Goal: Transaction & Acquisition: Register for event/course

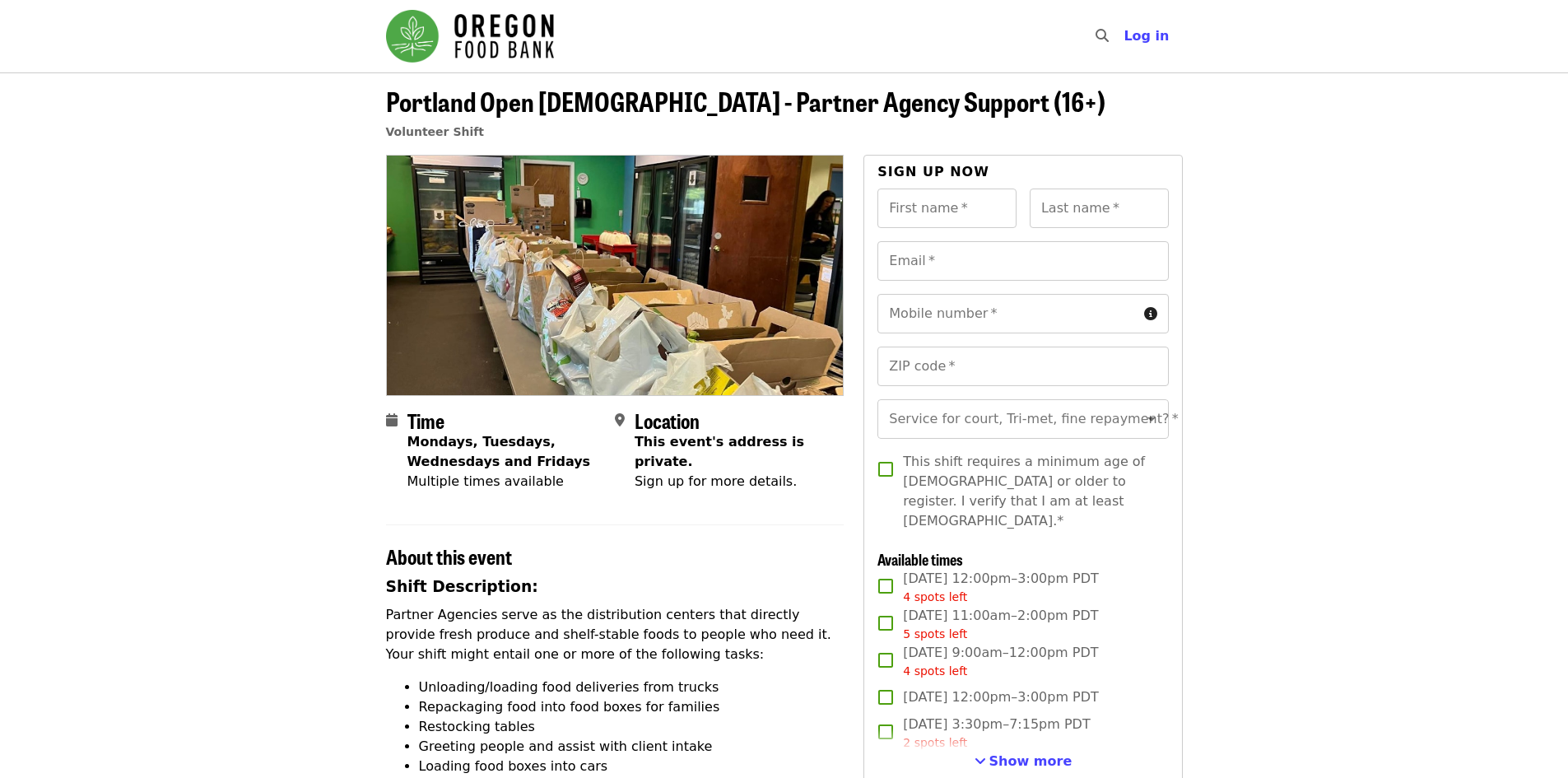
scroll to position [165, 0]
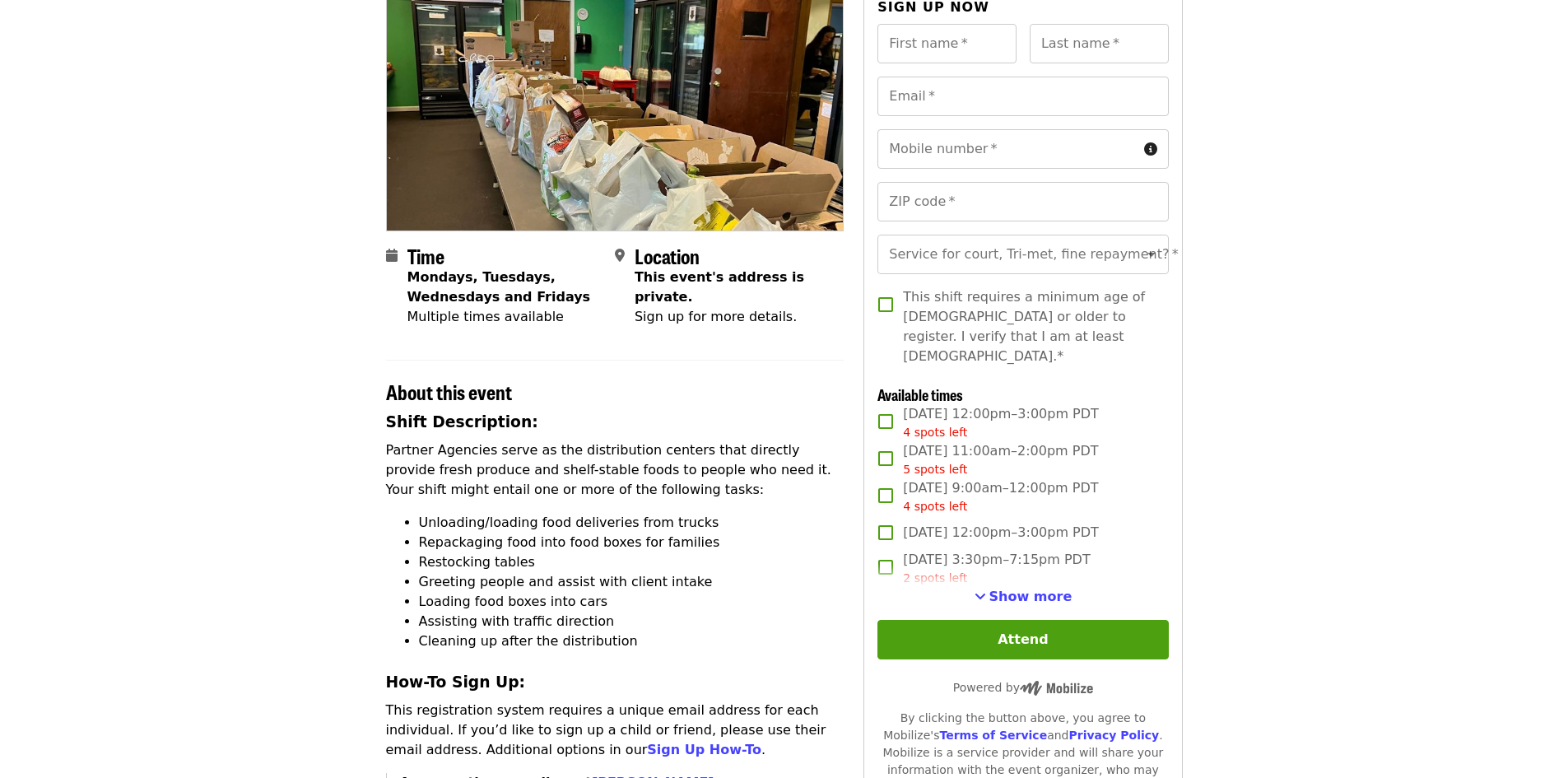
drag, startPoint x: 1025, startPoint y: 587, endPoint x: 1116, endPoint y: 571, distance: 92.4
click at [1025, 589] on span "Show more" at bounding box center [1030, 596] width 83 height 15
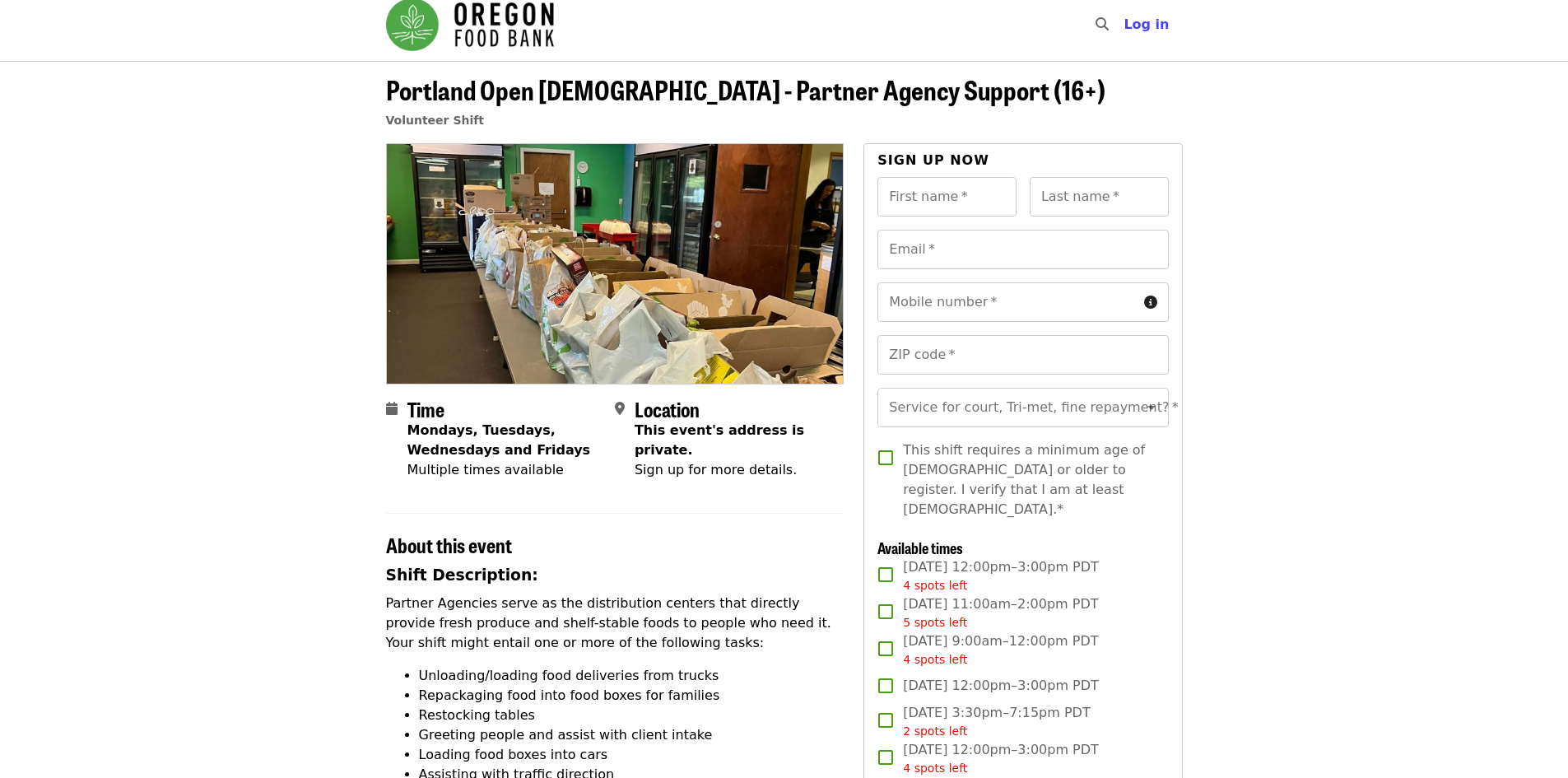
scroll to position [0, 0]
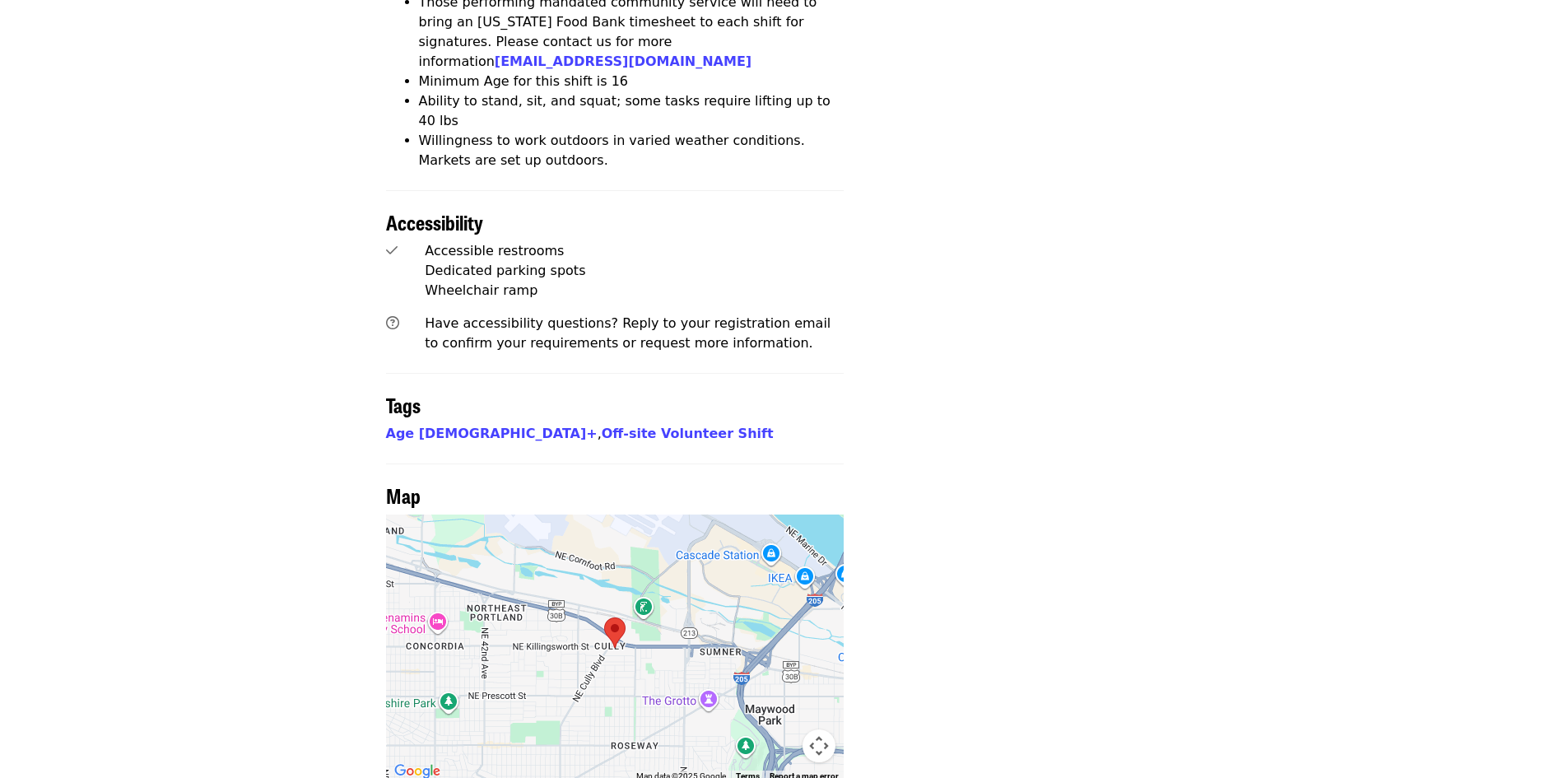
scroll to position [1085, 0]
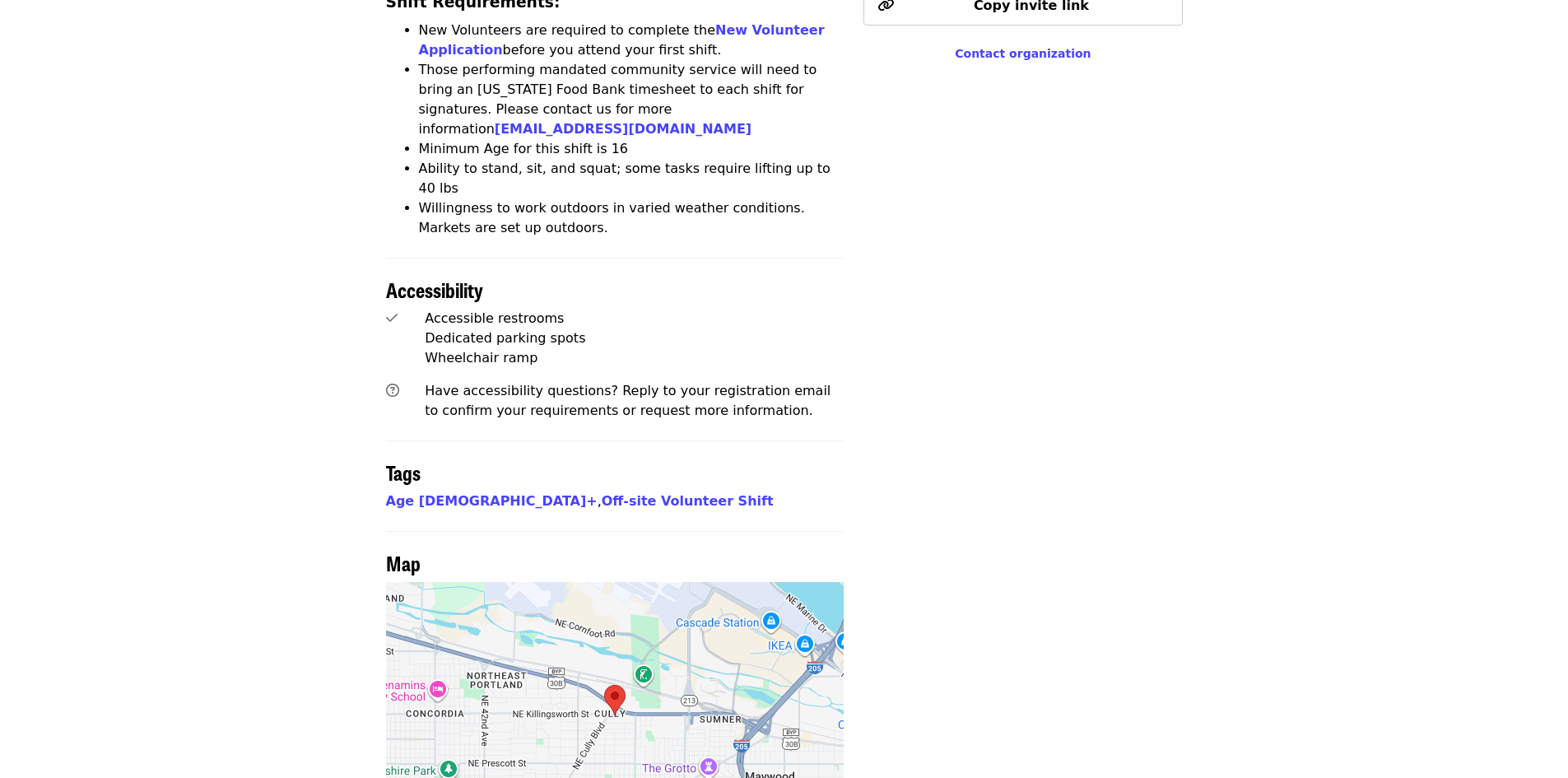
click at [590, 599] on div at bounding box center [616, 715] width 459 height 267
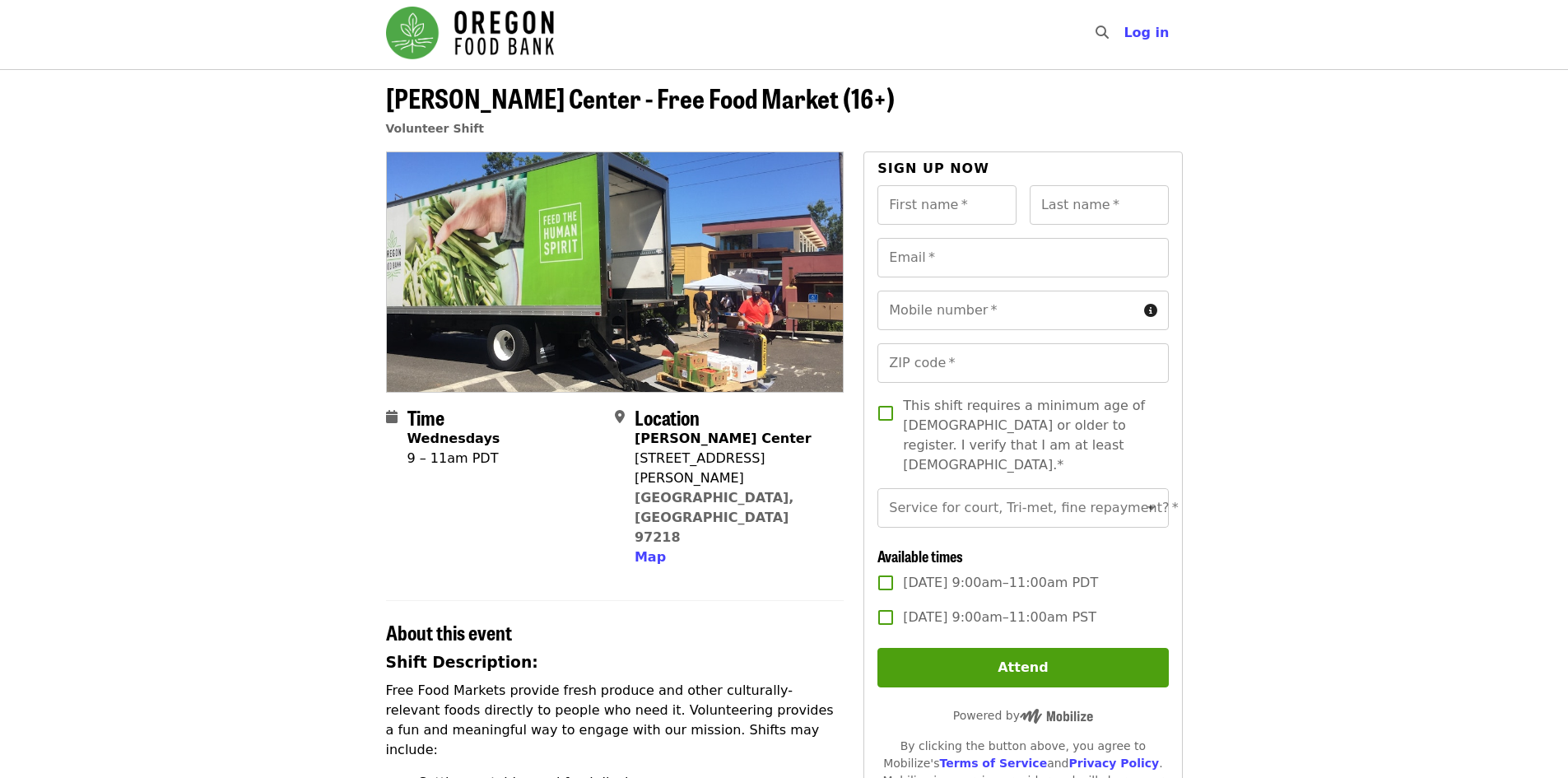
scroll to position [0, 0]
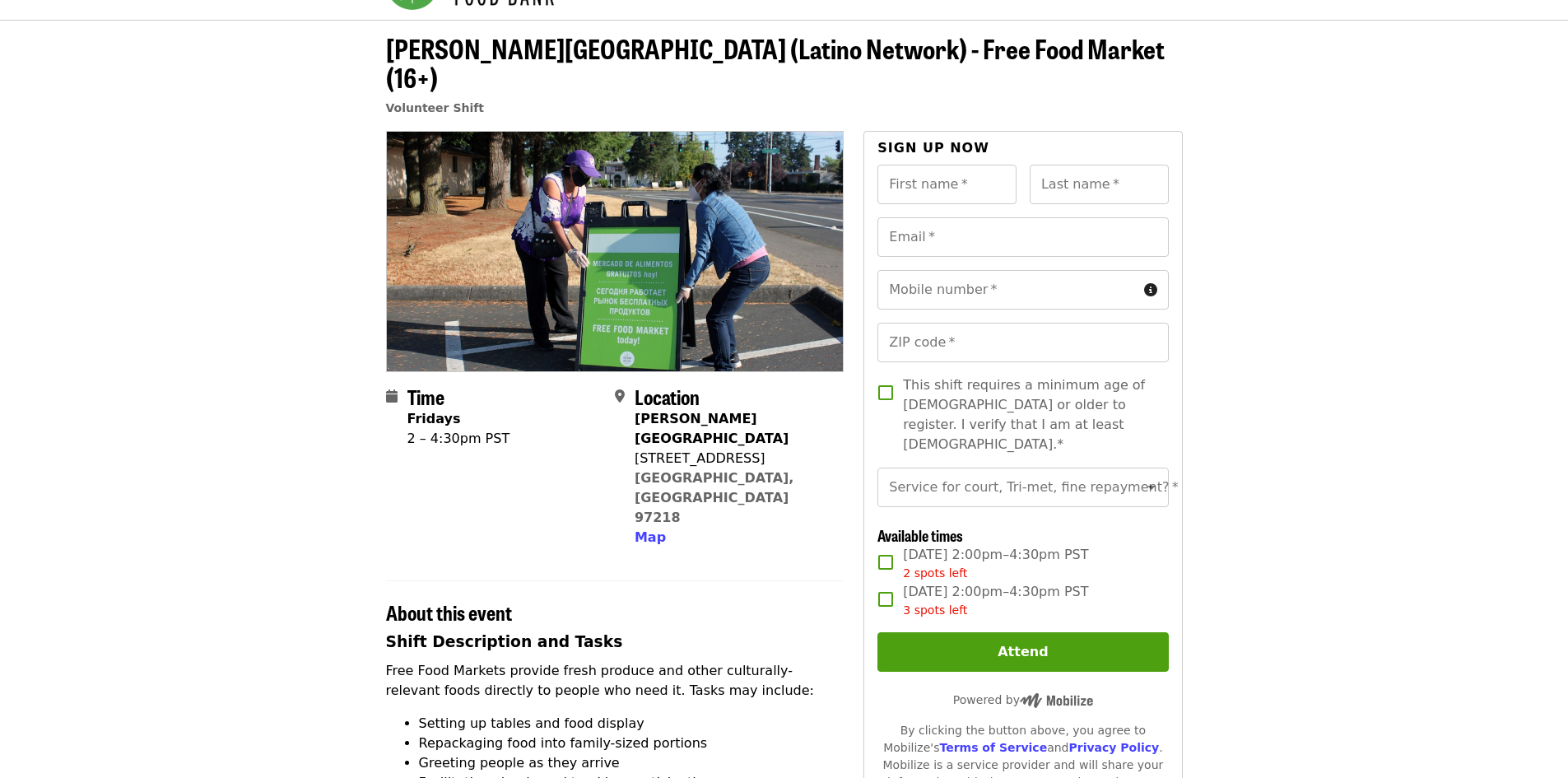
scroll to position [82, 0]
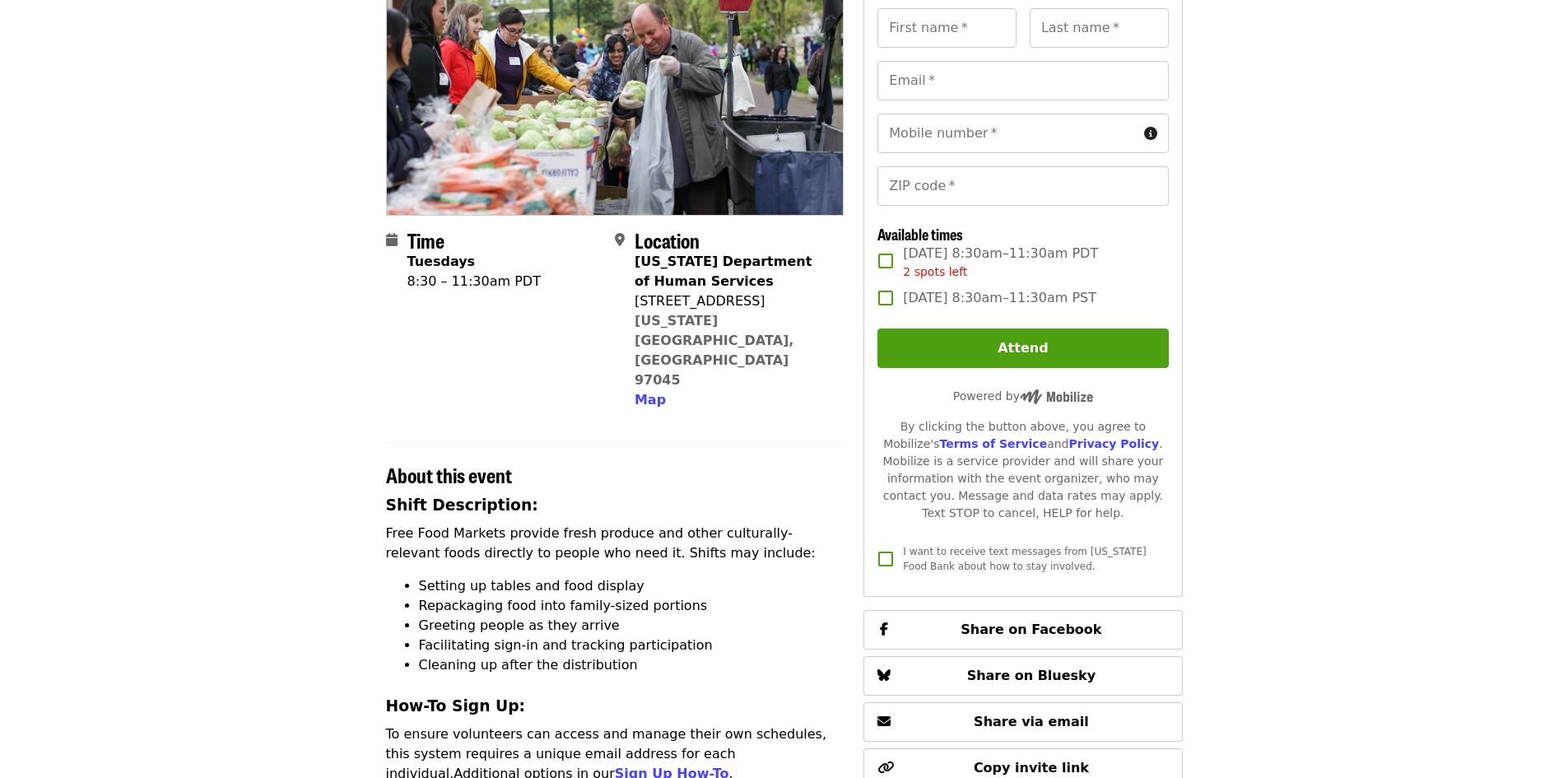
scroll to position [82, 0]
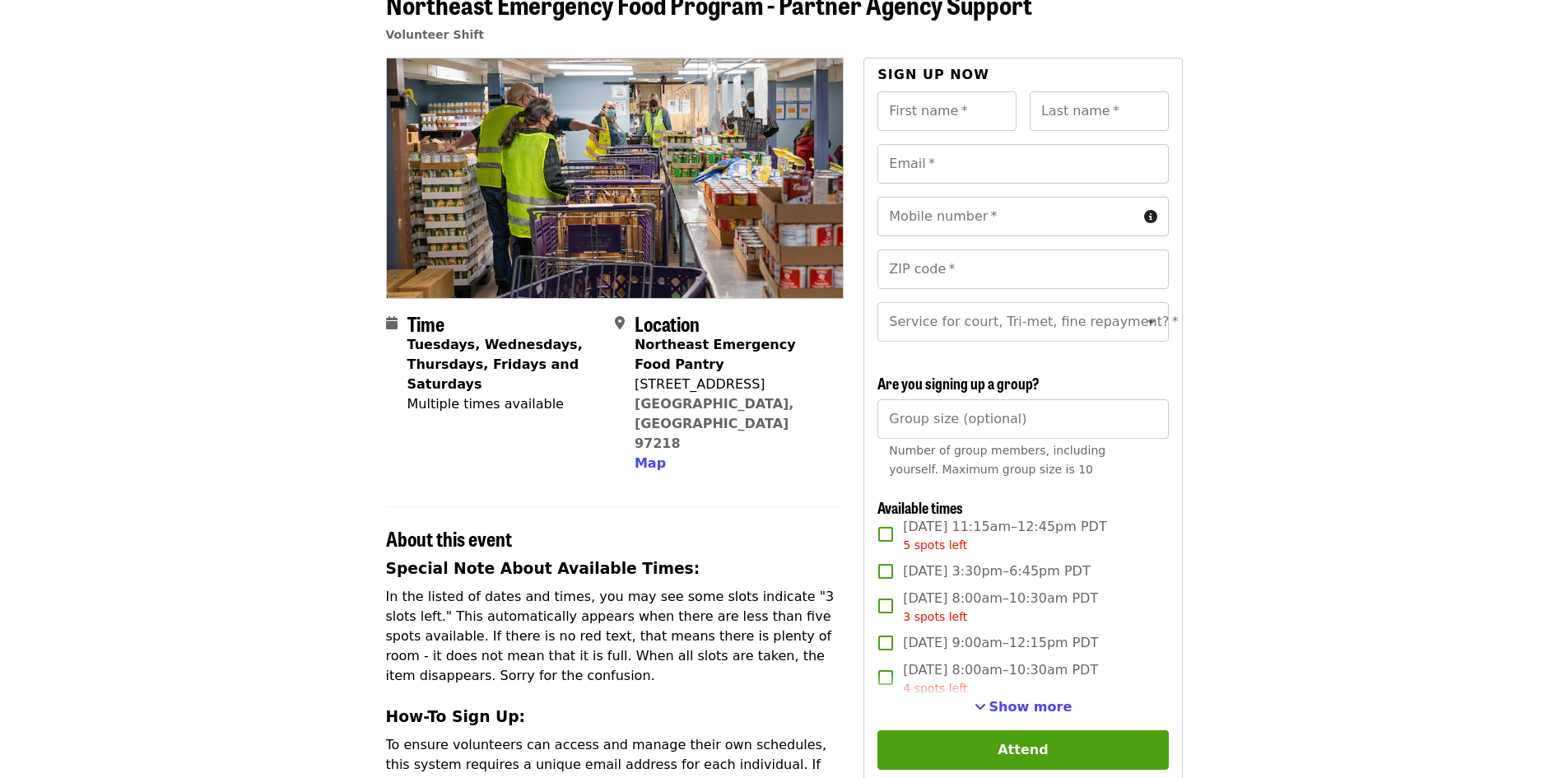
scroll to position [247, 0]
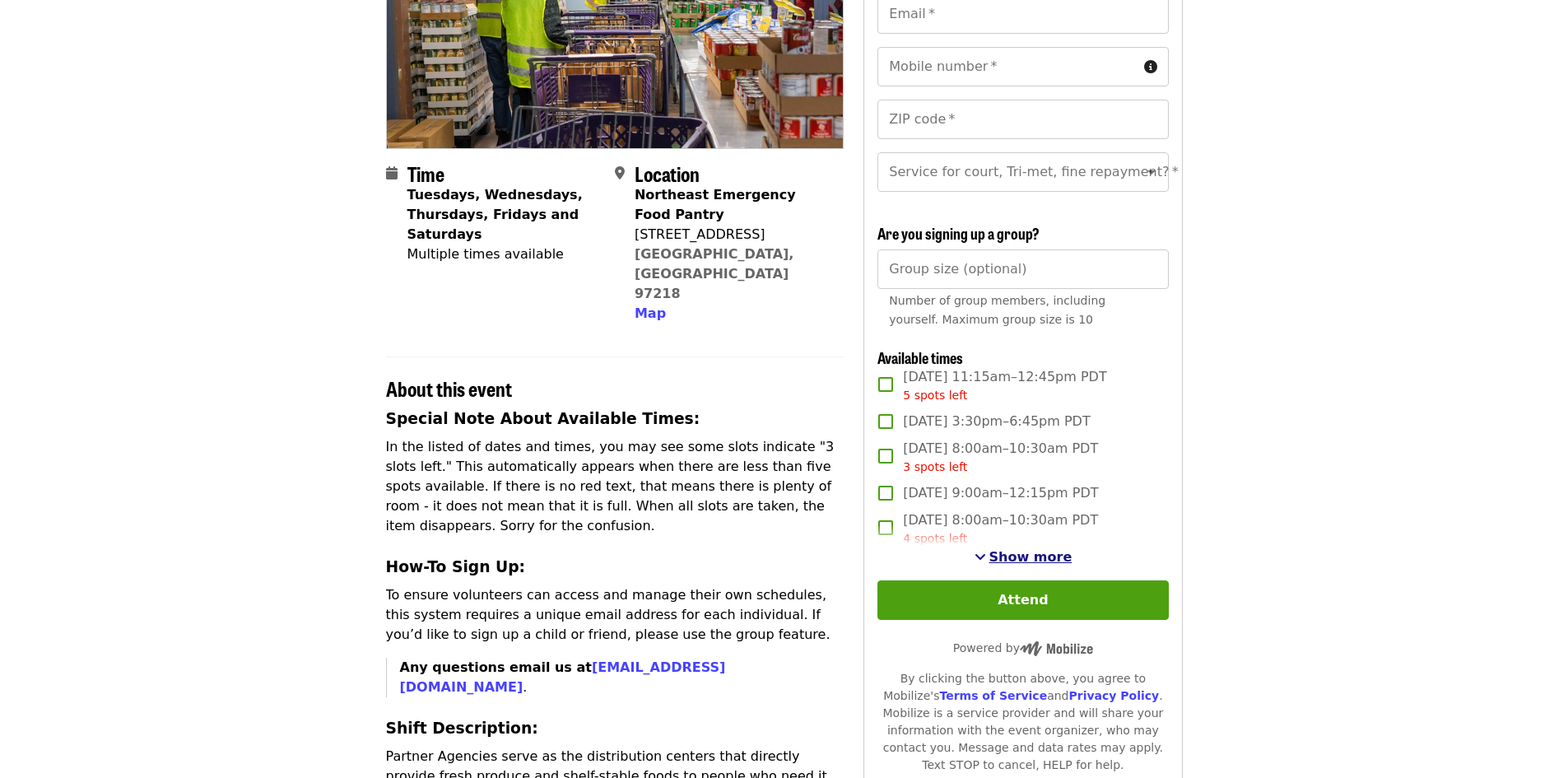
click at [1012, 565] on span "Show more" at bounding box center [1030, 557] width 83 height 15
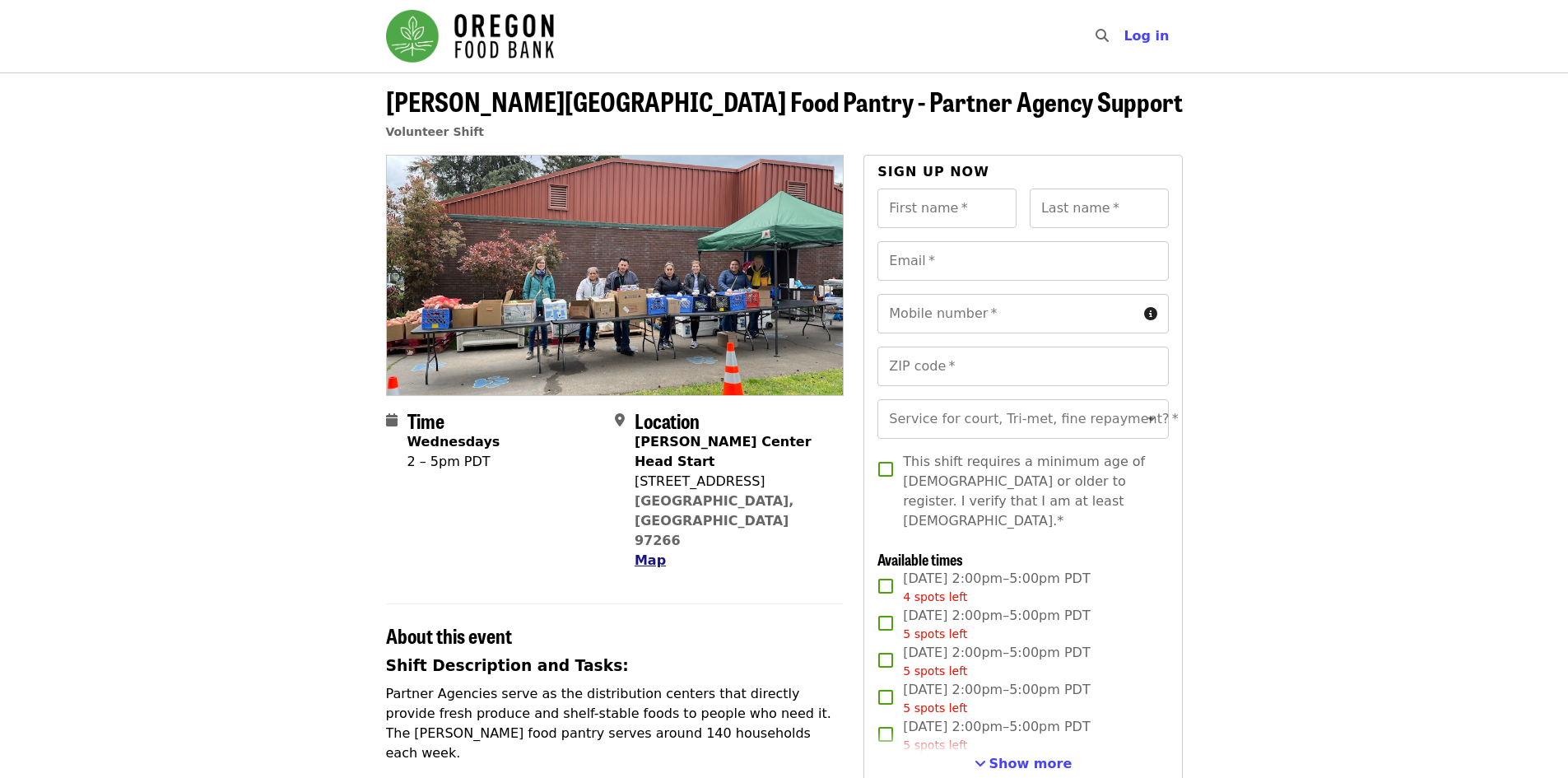
click at [652, 552] on span "Map" at bounding box center [650, 559] width 31 height 15
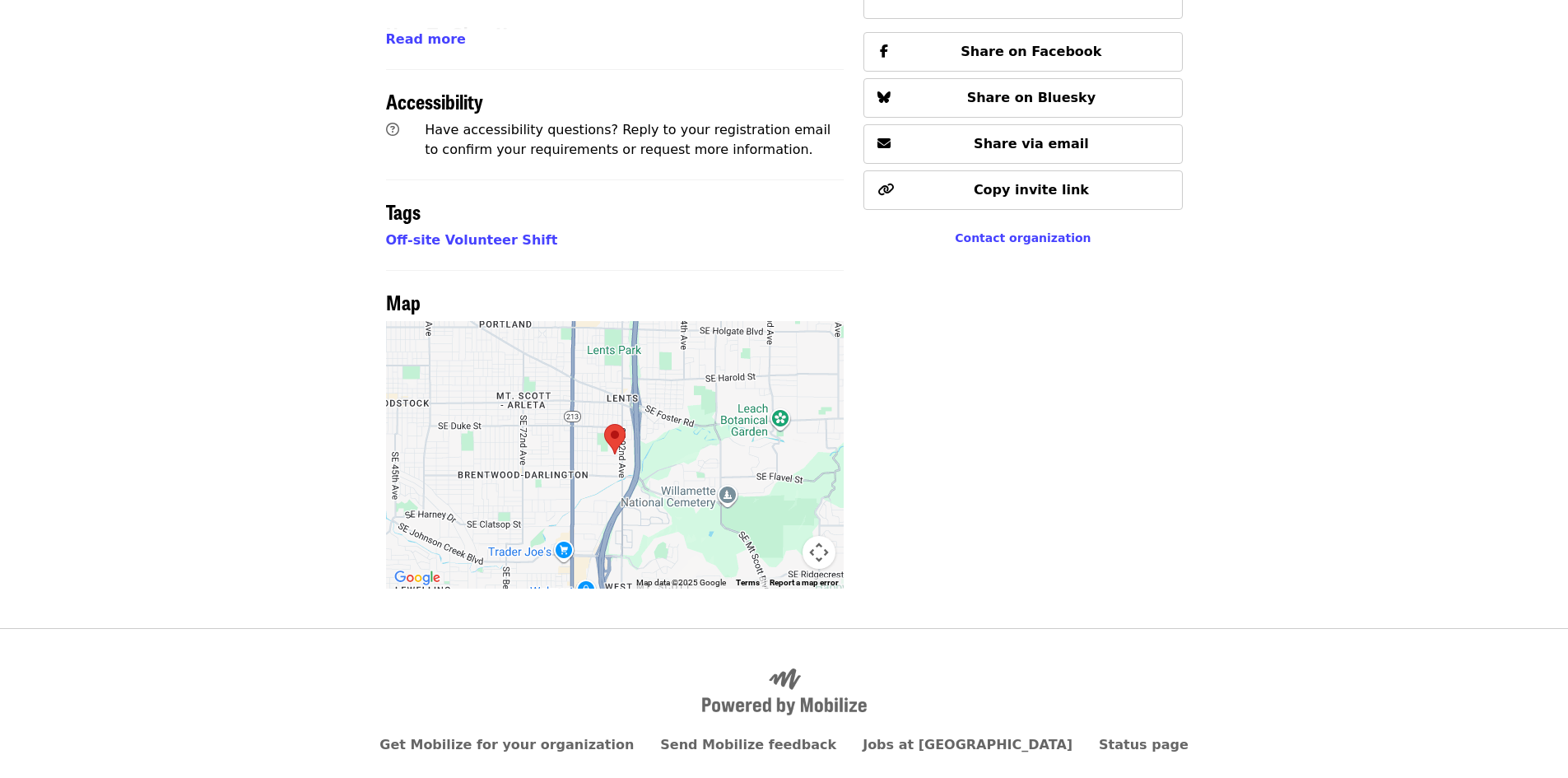
scroll to position [1038, 0]
click at [569, 419] on div at bounding box center [616, 453] width 459 height 267
click at [823, 534] on button "Map camera controls" at bounding box center [818, 550] width 33 height 33
click at [604, 422] on area at bounding box center [604, 422] width 0 height 0
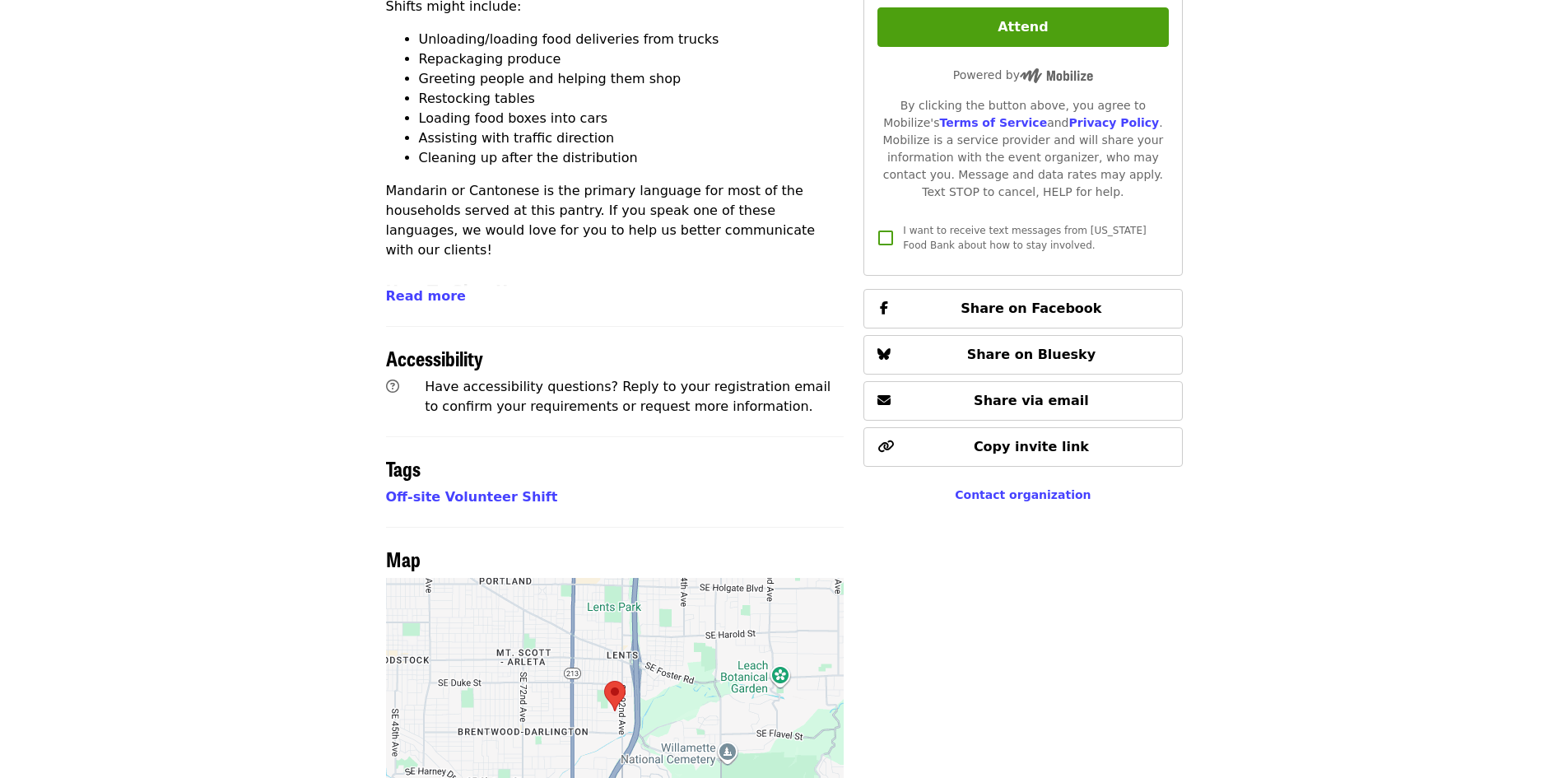
scroll to position [873, 0]
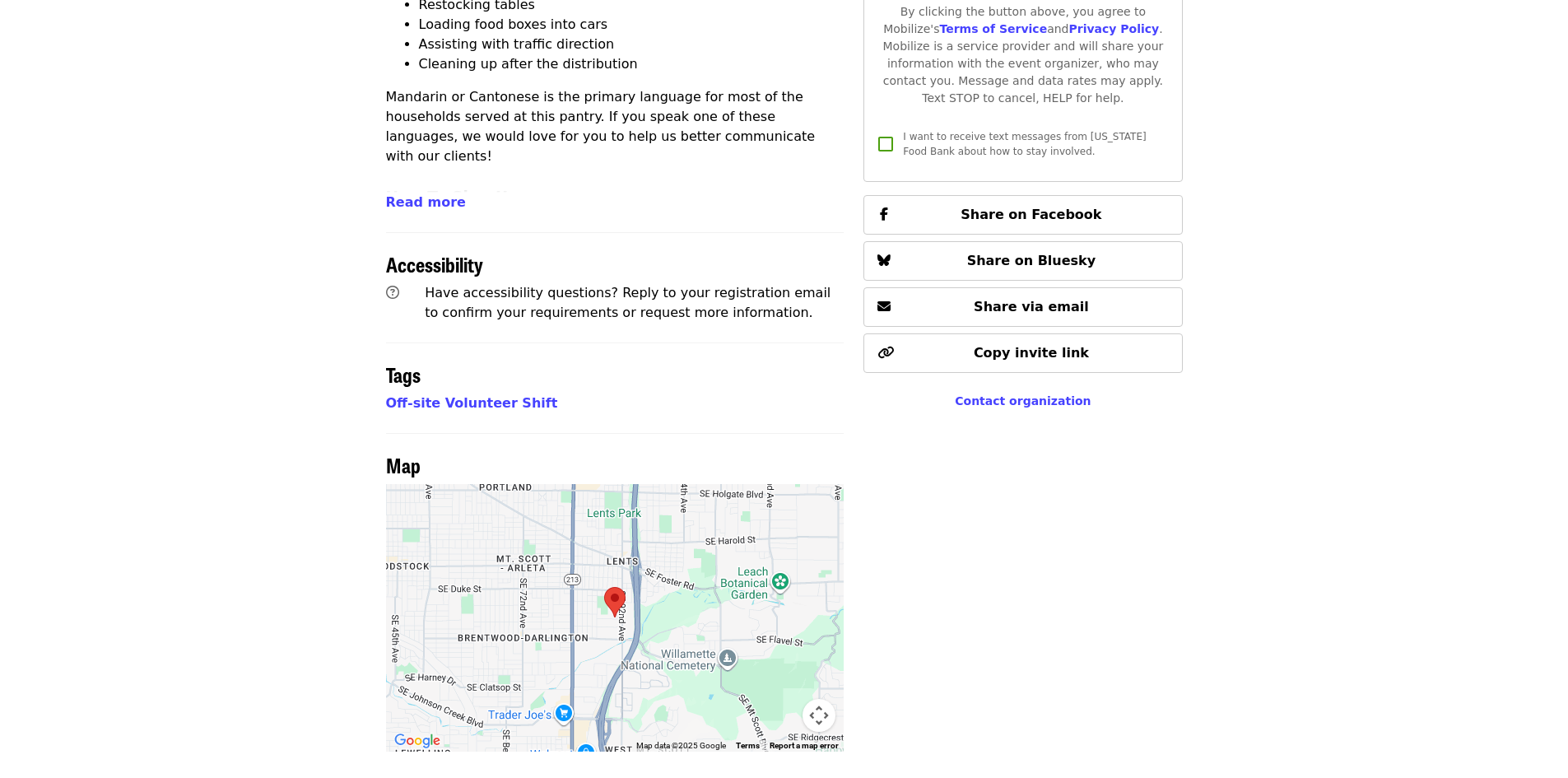
click at [584, 549] on div at bounding box center [616, 618] width 459 height 267
click at [604, 587] on area at bounding box center [604, 587] width 0 height 0
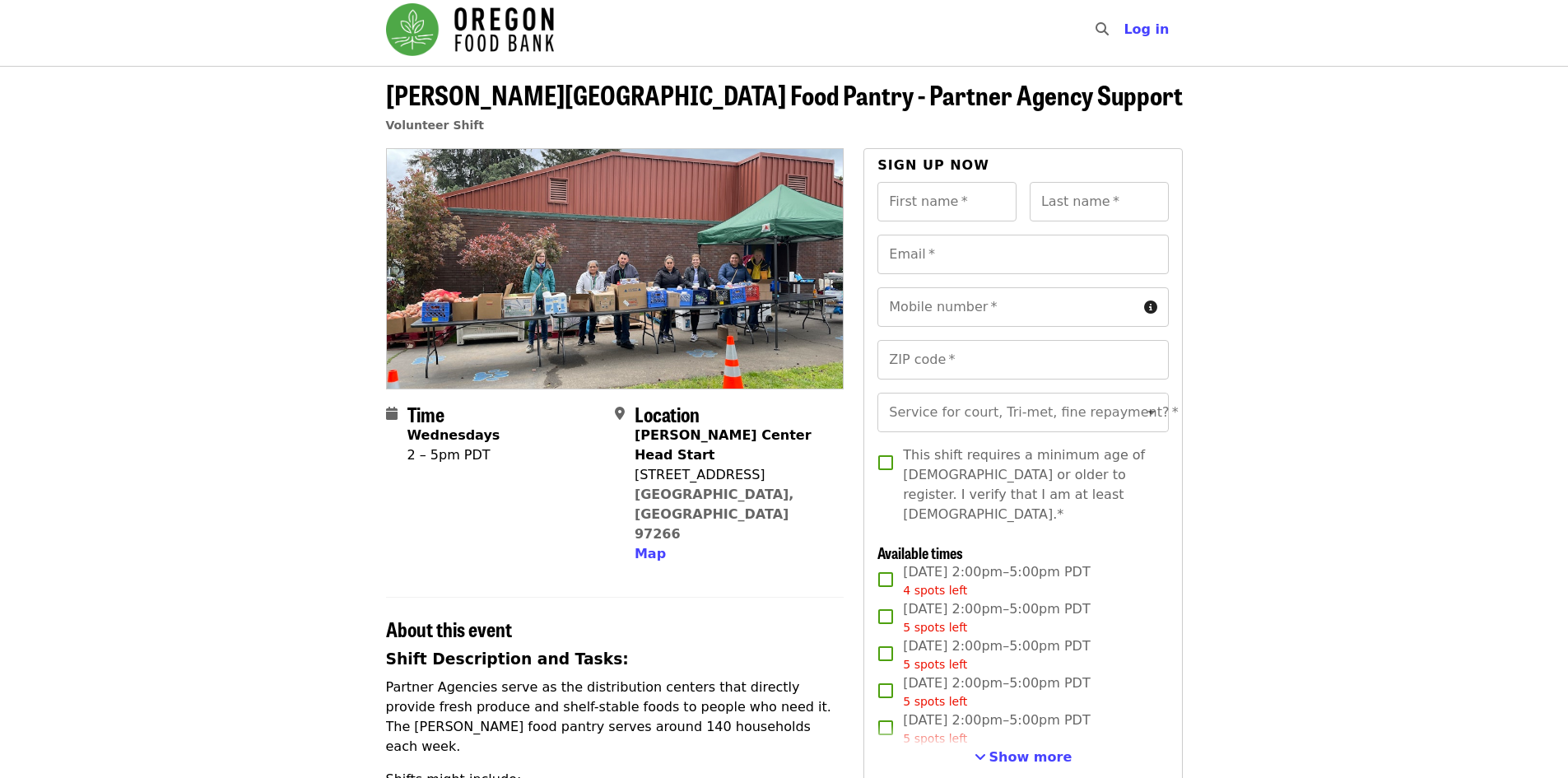
scroll to position [0, 0]
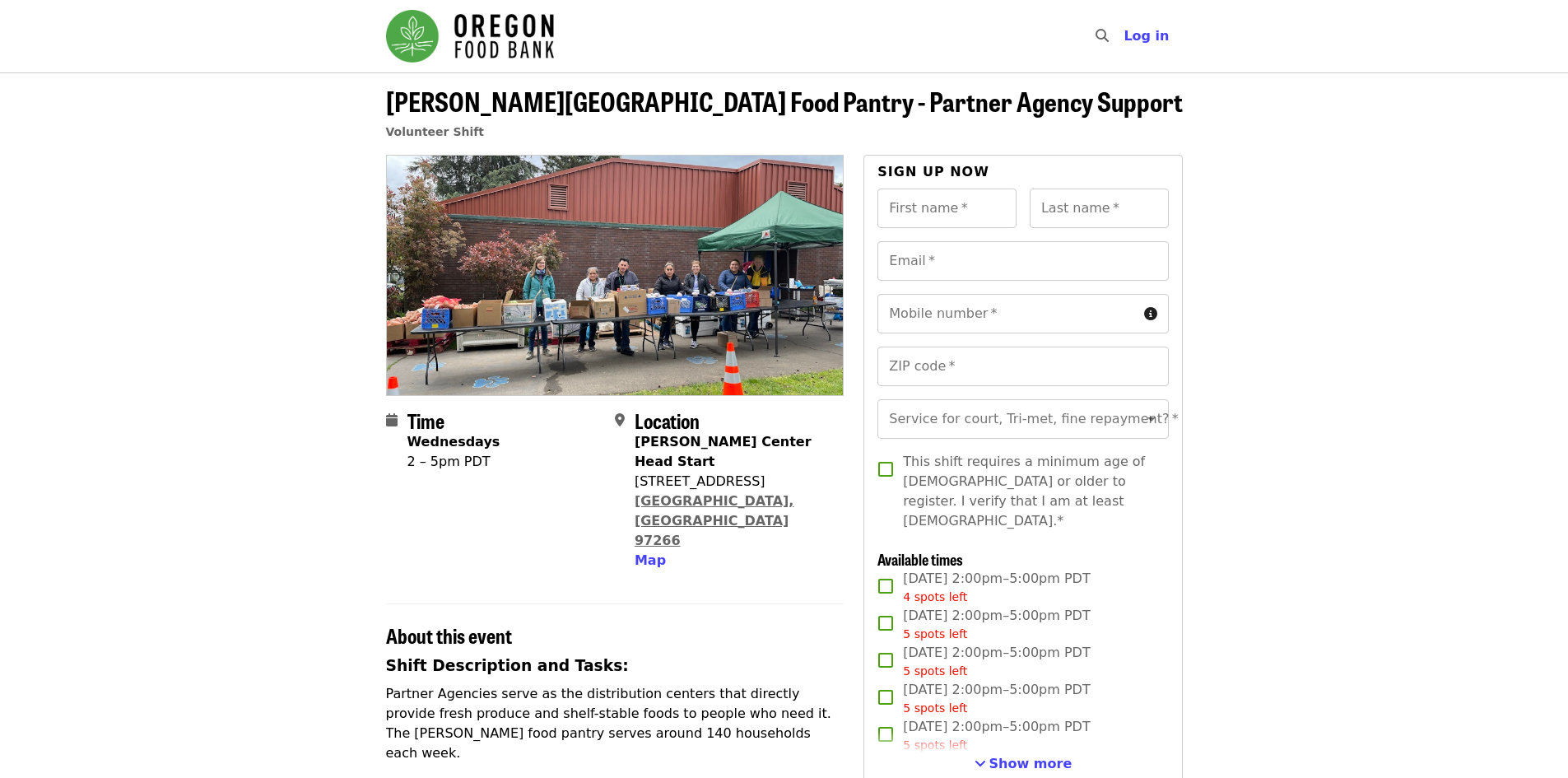
click at [719, 493] on link "Portland, OR 97266" at bounding box center [714, 521] width 159 height 56
drag, startPoint x: 633, startPoint y: 463, endPoint x: 754, endPoint y: 485, distance: 123.0
click at [754, 485] on div "Kelly Center Head Start 9015 SE Rural St Portland, OR 97266 Map" at bounding box center [732, 501] width 196 height 138
copy span "9015 SE Rural St Portland, OR 97266"
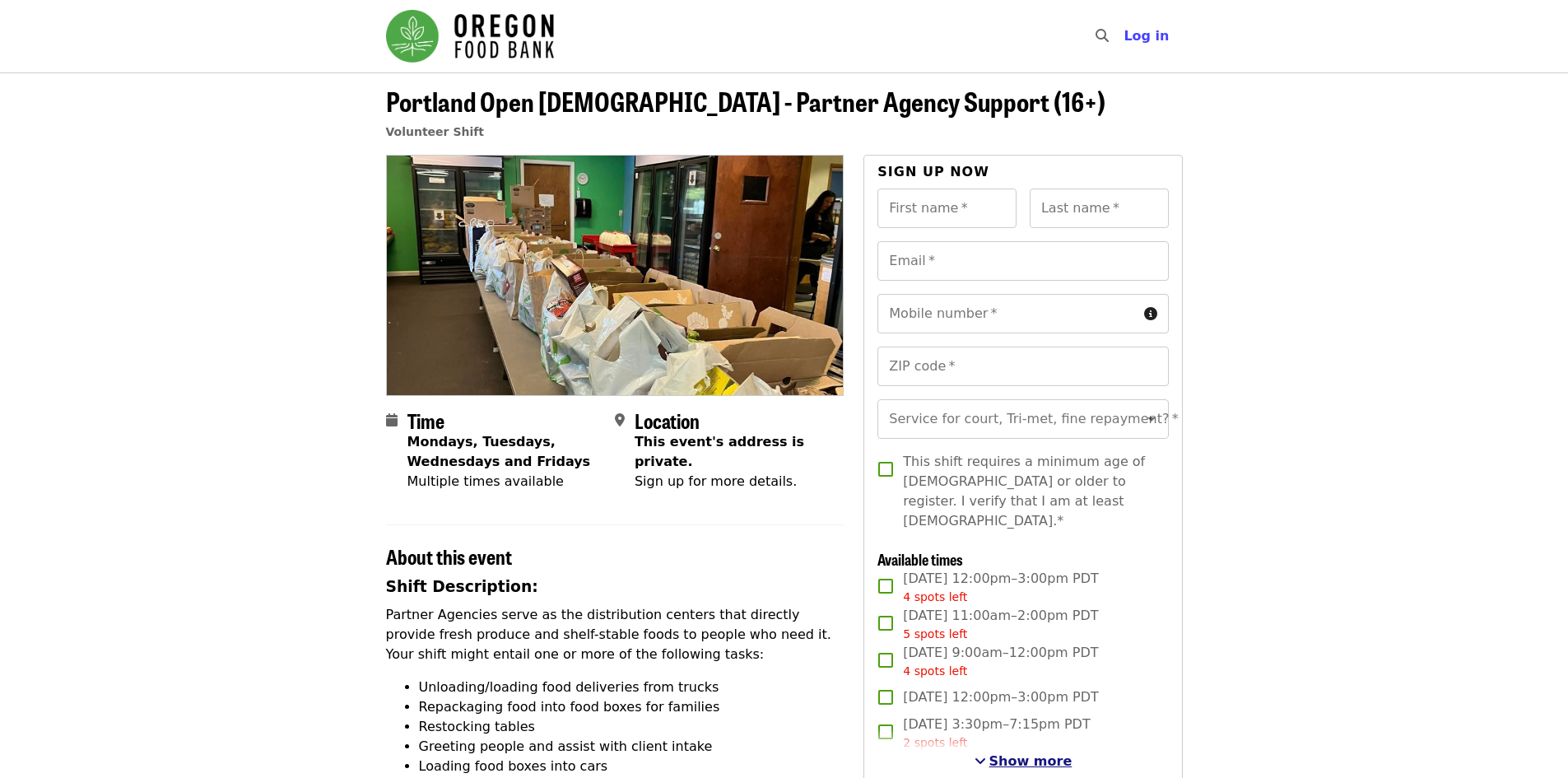
click at [1035, 758] on span "Show more" at bounding box center [1030, 760] width 83 height 15
